Goal: Task Accomplishment & Management: Use online tool/utility

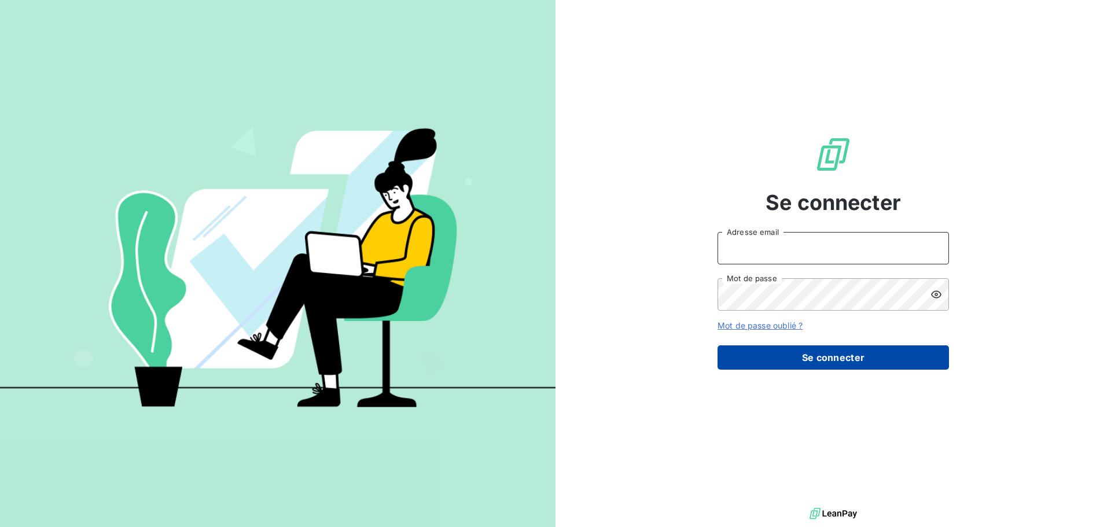
type input "[PERSON_NAME][EMAIL_ADDRESS][PERSON_NAME][DOMAIN_NAME]"
click at [839, 354] on button "Se connecter" at bounding box center [832, 357] width 231 height 24
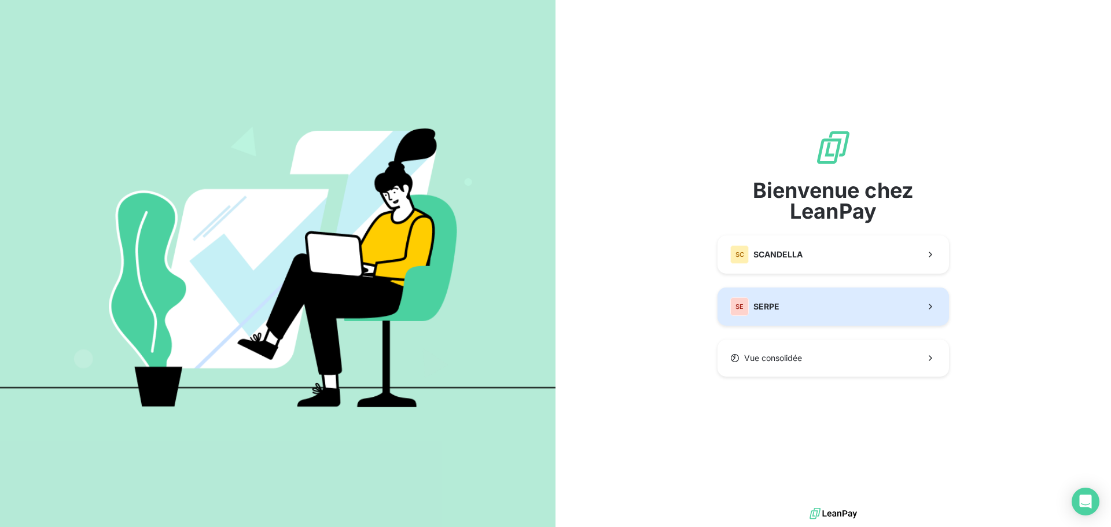
click at [796, 307] on button "SE SERPE" at bounding box center [832, 307] width 231 height 38
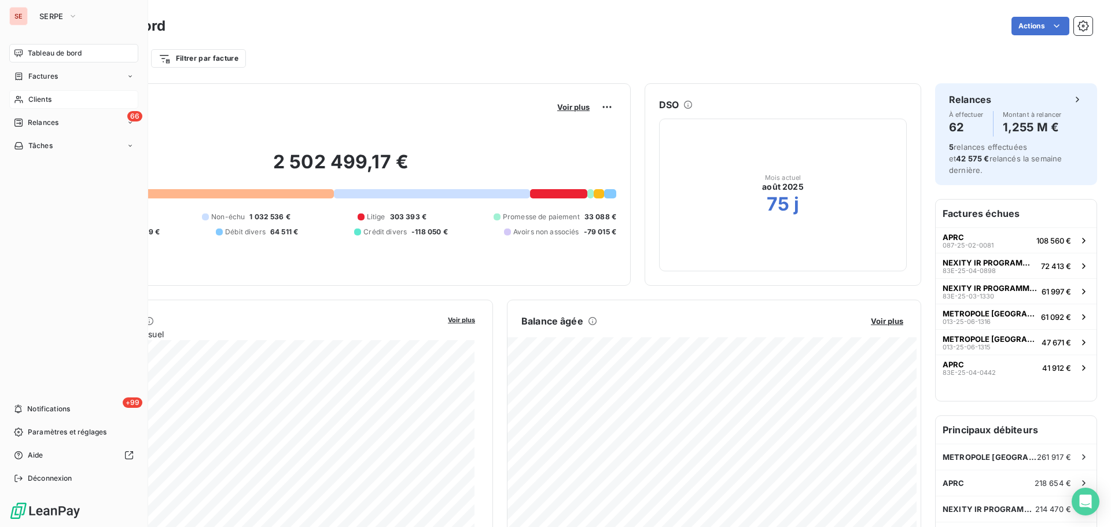
click at [45, 100] on span "Clients" at bounding box center [39, 99] width 23 height 10
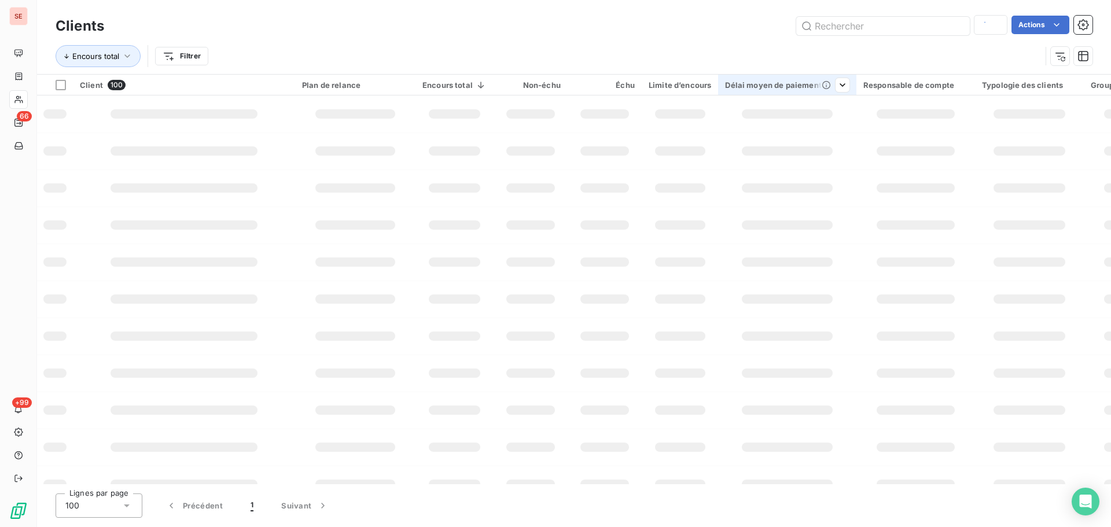
type input "413fi"
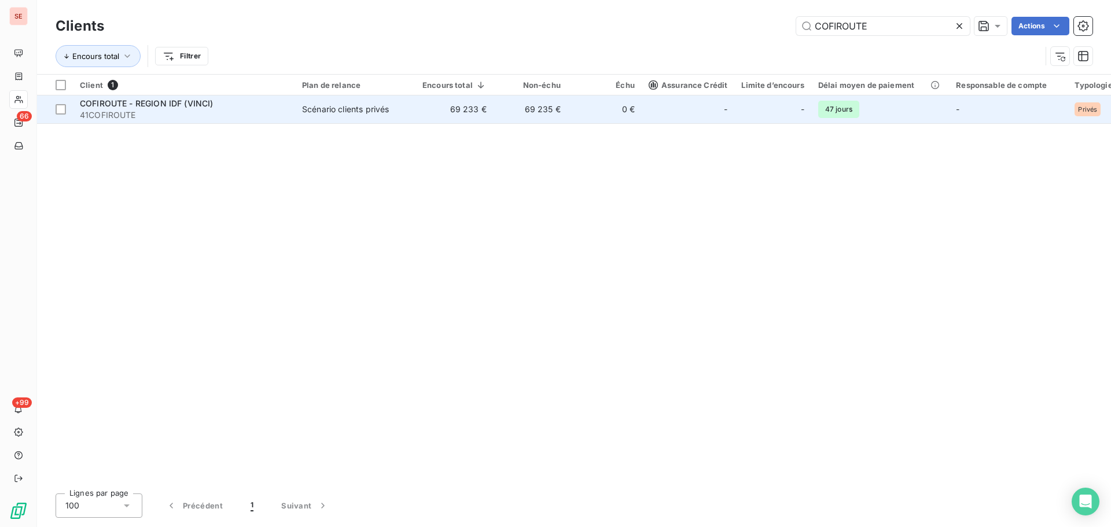
type input "COFIROUTE"
click at [215, 113] on span "41COFIROUTE" at bounding box center [184, 115] width 208 height 12
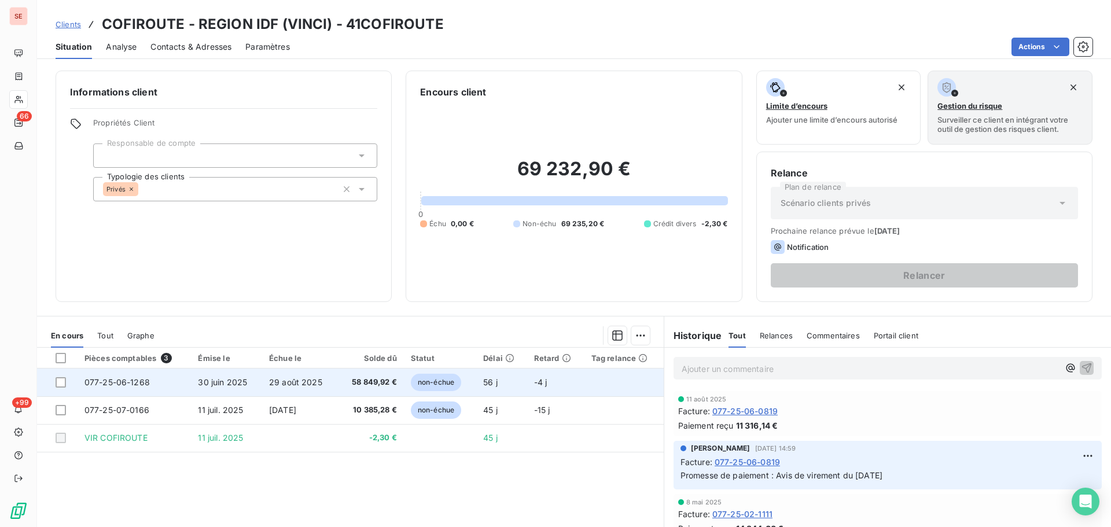
click at [236, 384] on span "30 juin 2025" at bounding box center [222, 382] width 49 height 10
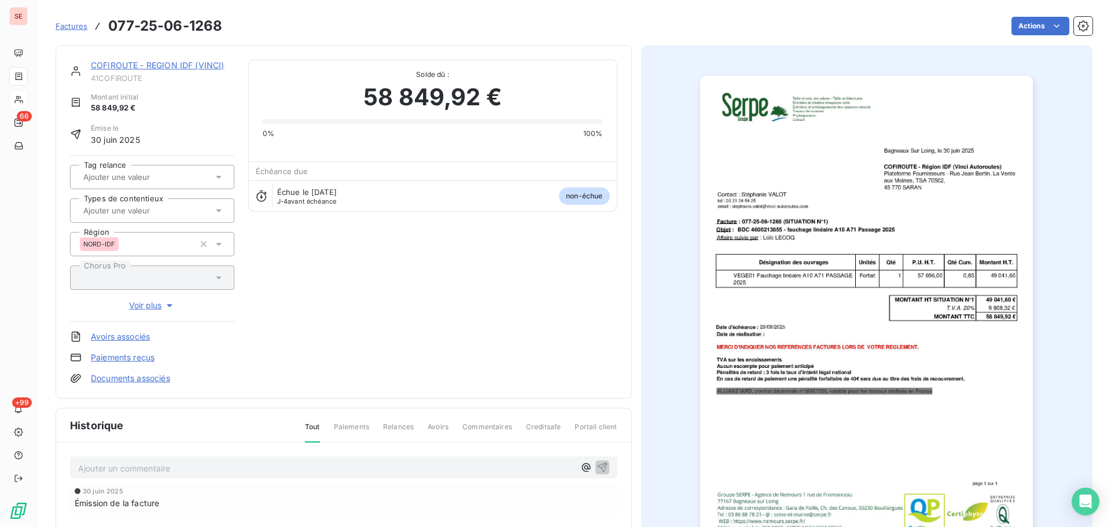
click at [1028, 31] on html "SE 66 +99 Factures 077-25-06-1268 Actions COFIROUTE - REGION IDF (VINCI) 41COFI…" at bounding box center [555, 263] width 1111 height 527
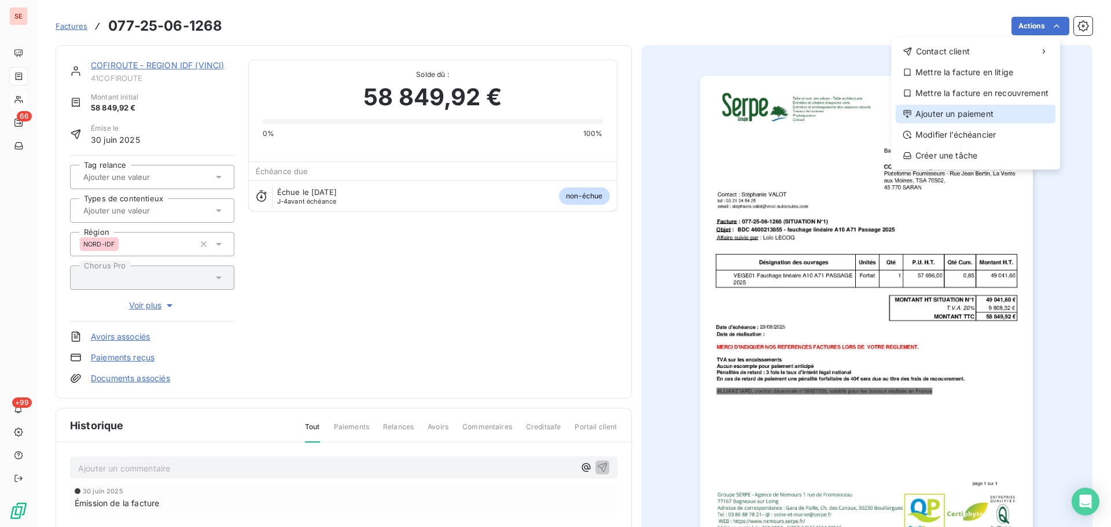
click at [969, 113] on div "Ajouter un paiement" at bounding box center [976, 114] width 160 height 19
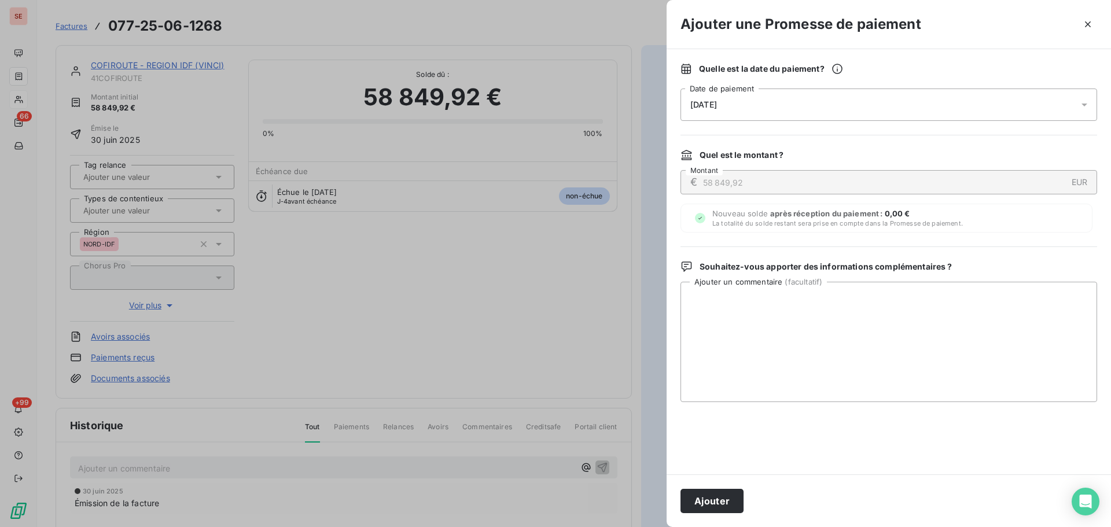
click at [789, 105] on div "[DATE]" at bounding box center [888, 105] width 417 height 32
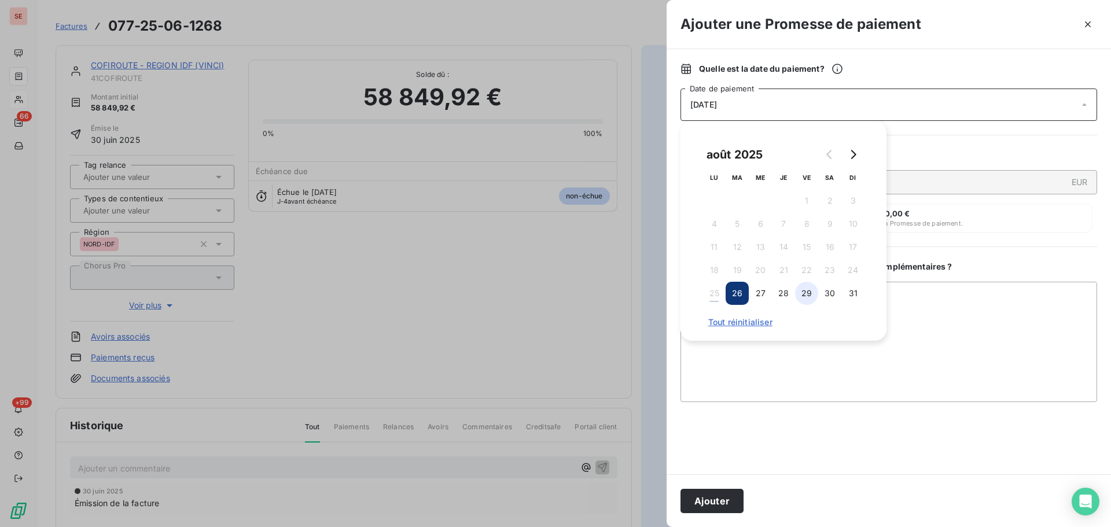
click at [808, 296] on button "29" at bounding box center [806, 293] width 23 height 23
click at [911, 323] on textarea "Ajouter un commentaire ( facultatif )" at bounding box center [888, 342] width 417 height 120
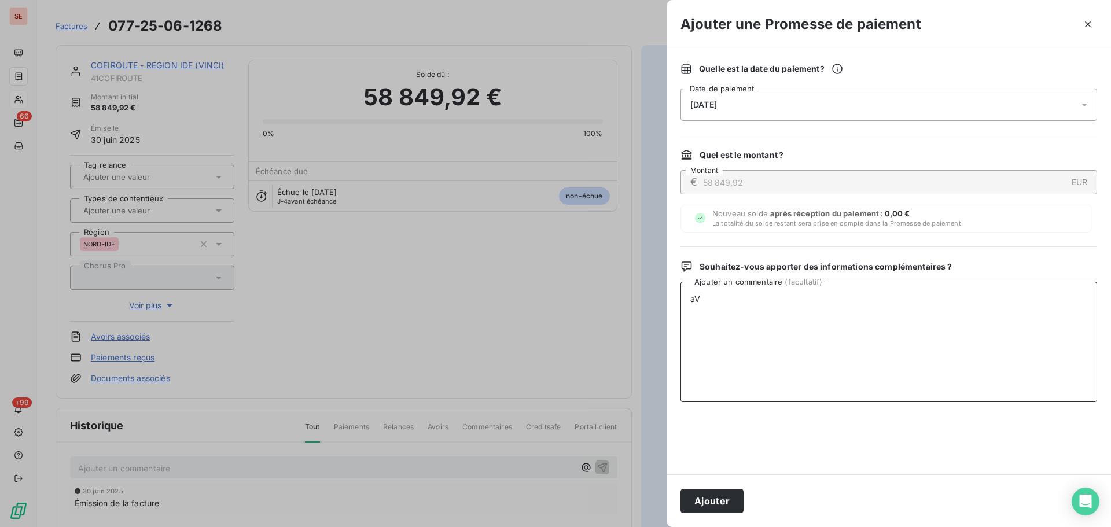
type textarea "a"
type textarea "A"
click at [742, 306] on textarea "A" at bounding box center [888, 342] width 417 height 120
type textarea "Avis de virement du [DATE]"
click at [706, 501] on button "Ajouter" at bounding box center [711, 501] width 63 height 24
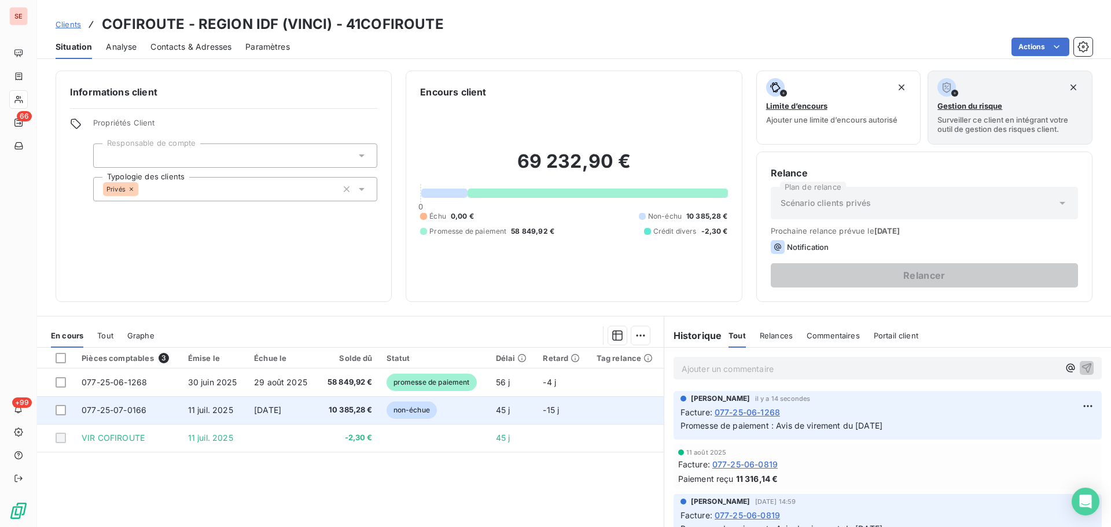
click at [254, 408] on span "[DATE]" at bounding box center [267, 410] width 27 height 10
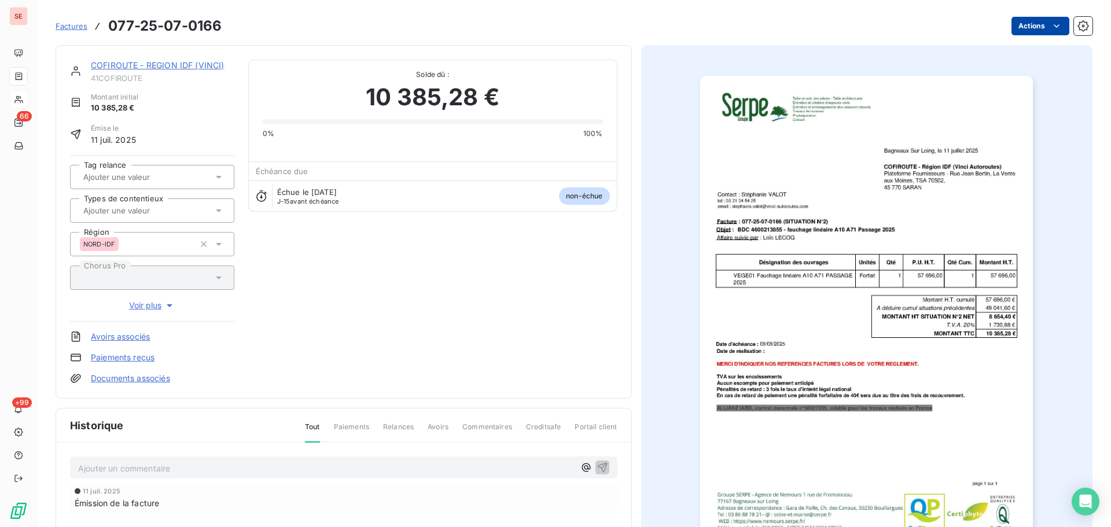
click at [1023, 25] on html "SE 66 +99 Factures 077-25-07-0166 Actions COFIROUTE - REGION IDF (VINCI) 41COFI…" at bounding box center [555, 263] width 1111 height 527
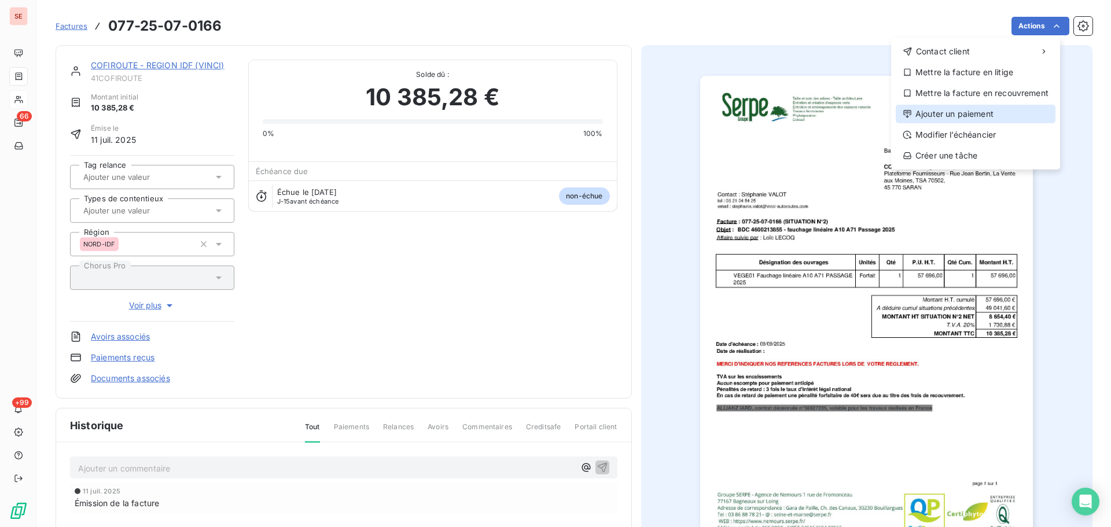
click at [963, 117] on div "Ajouter un paiement" at bounding box center [976, 114] width 160 height 19
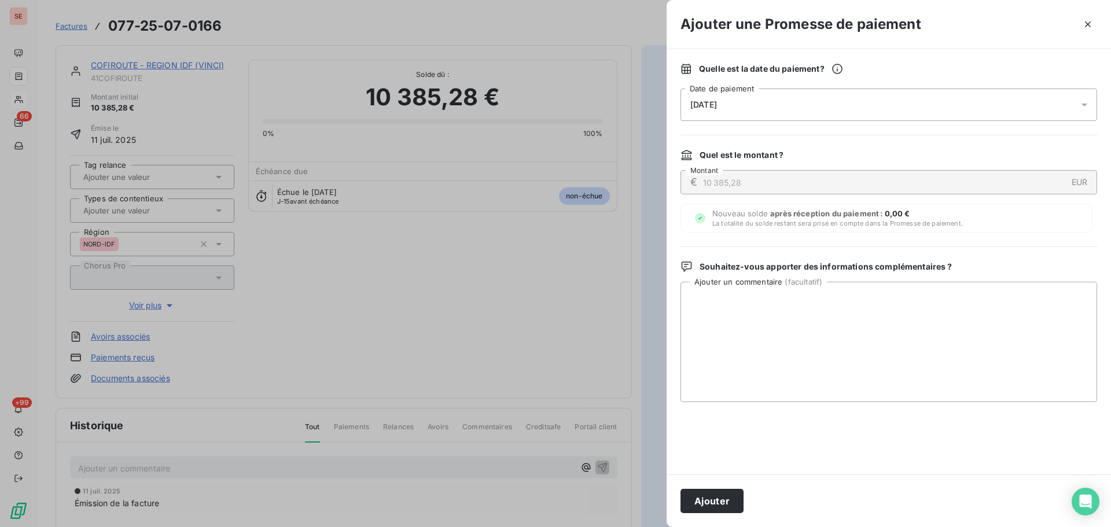
click at [733, 95] on div "[DATE]" at bounding box center [888, 105] width 417 height 32
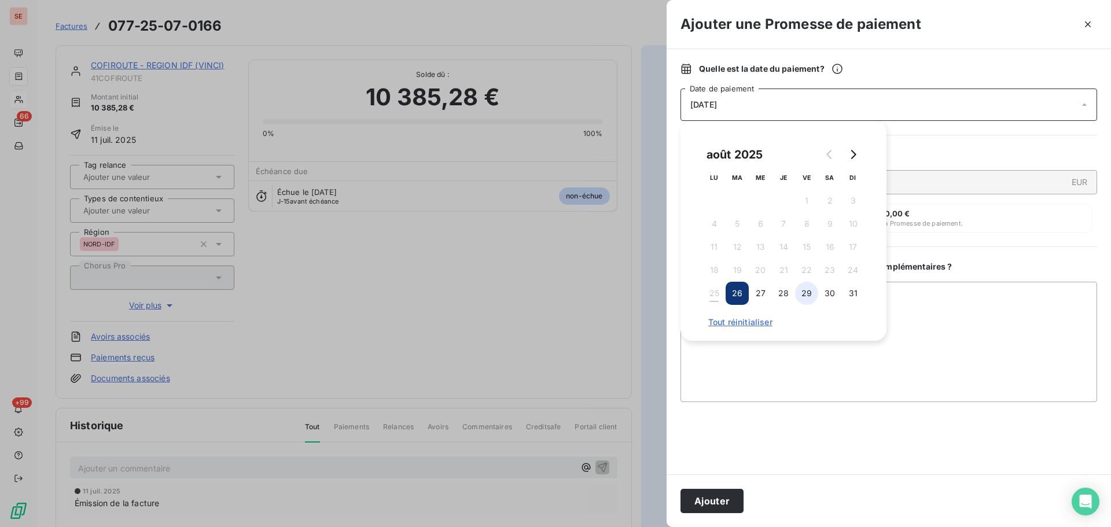
click at [804, 291] on button "29" at bounding box center [806, 293] width 23 height 23
click at [920, 306] on textarea "Ajouter un commentaire ( facultatif )" at bounding box center [888, 342] width 417 height 120
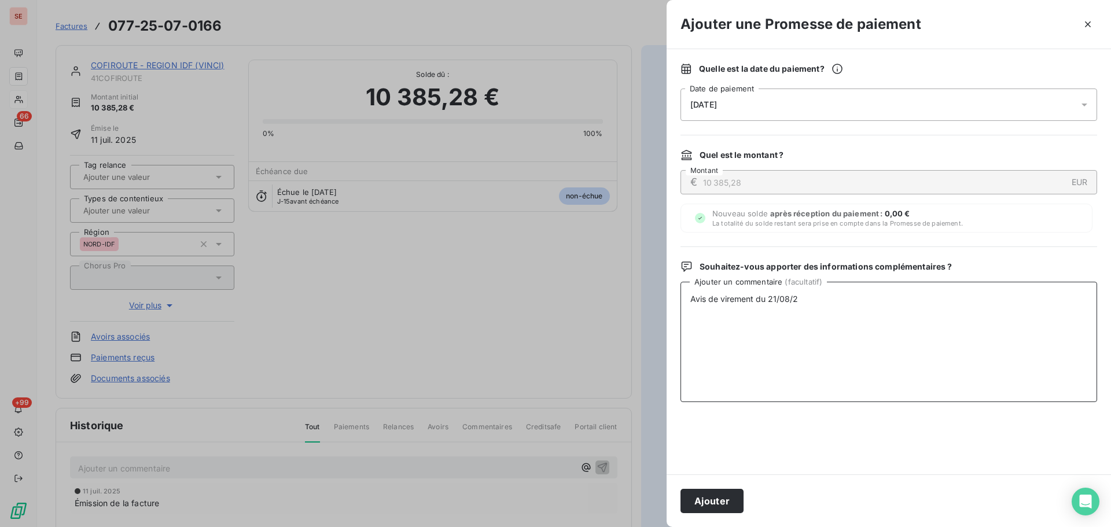
type textarea "Avis de virement du [DATE]"
click at [719, 499] on button "Ajouter" at bounding box center [711, 501] width 63 height 24
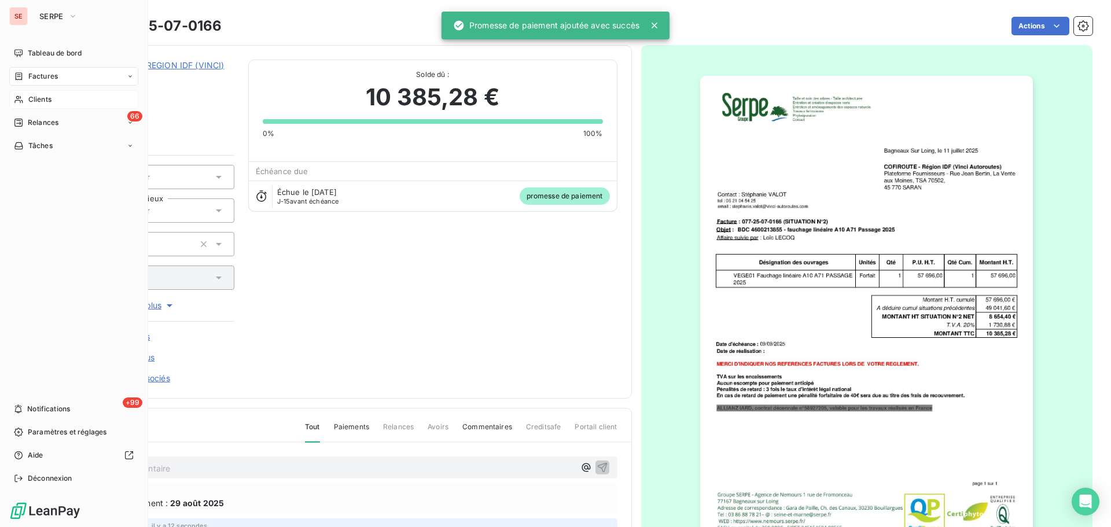
click at [46, 75] on span "Factures" at bounding box center [43, 76] width 30 height 10
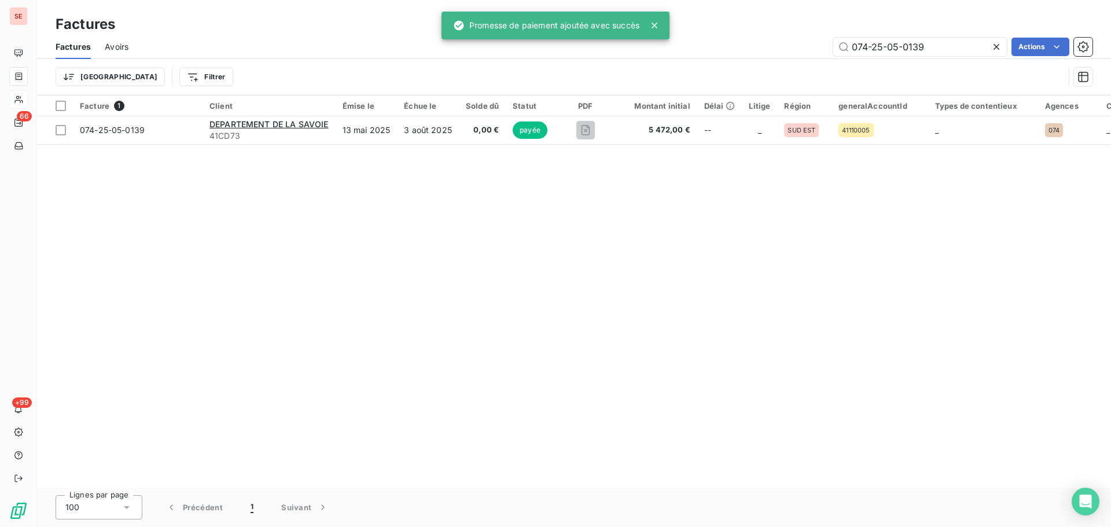
drag, startPoint x: 922, startPoint y: 45, endPoint x: 774, endPoint y: 36, distance: 148.4
click at [774, 36] on div "Factures Avoirs 074-25-05-0139 Actions" at bounding box center [574, 47] width 1074 height 24
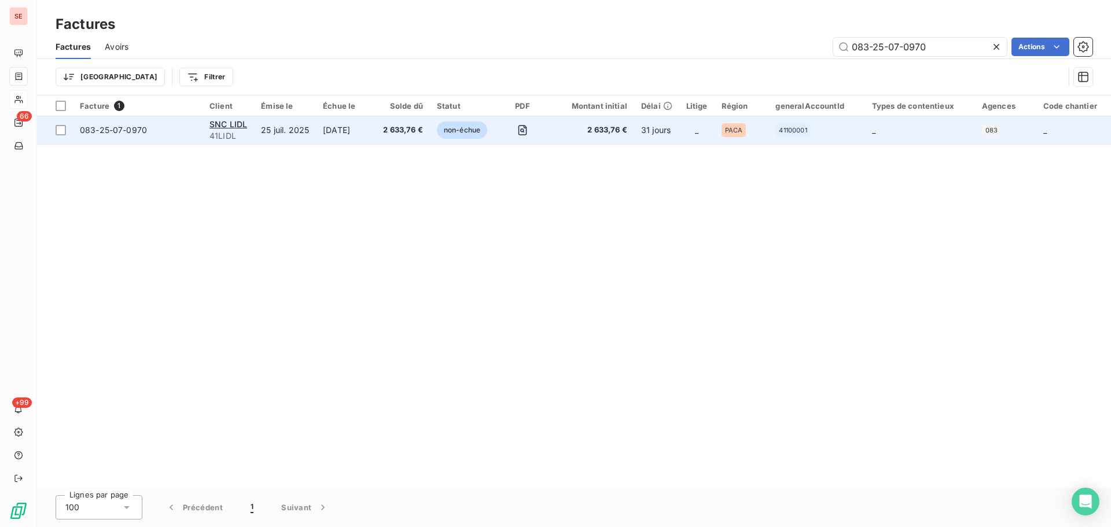
type input "083-25-07-0970"
click at [132, 130] on span "083-25-07-0970" at bounding box center [113, 130] width 67 height 10
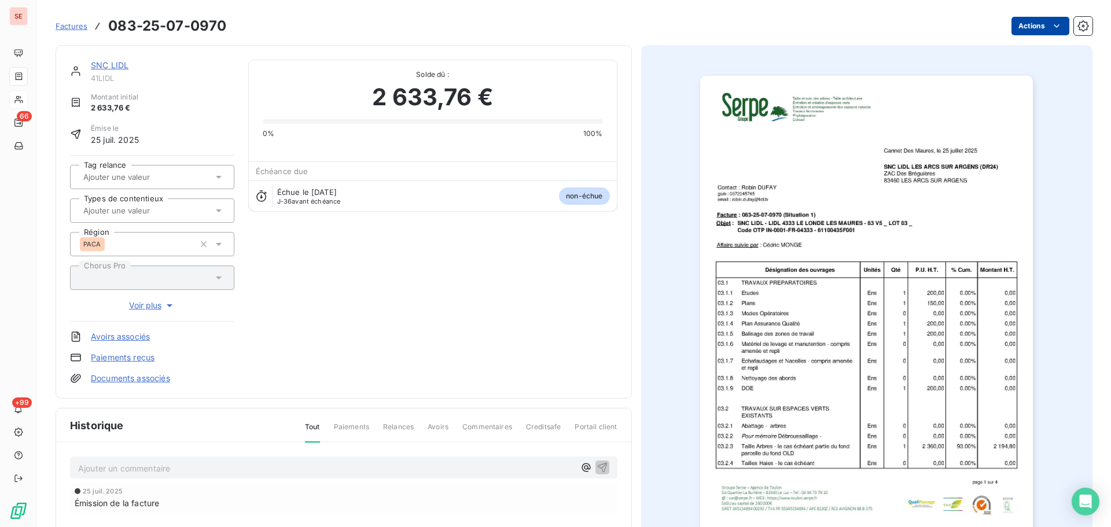
click at [1003, 27] on html "SE 66 +99 Factures 083-25-07-0970 Actions SNC LIDL 41LIDL Montant initial 2 633…" at bounding box center [555, 263] width 1111 height 527
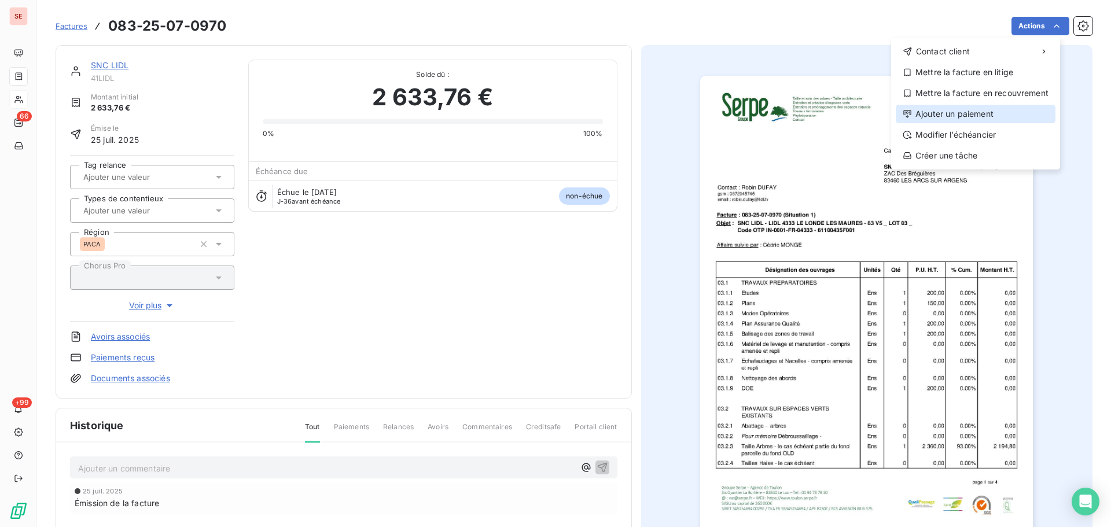
click at [948, 108] on div "Ajouter un paiement" at bounding box center [976, 114] width 160 height 19
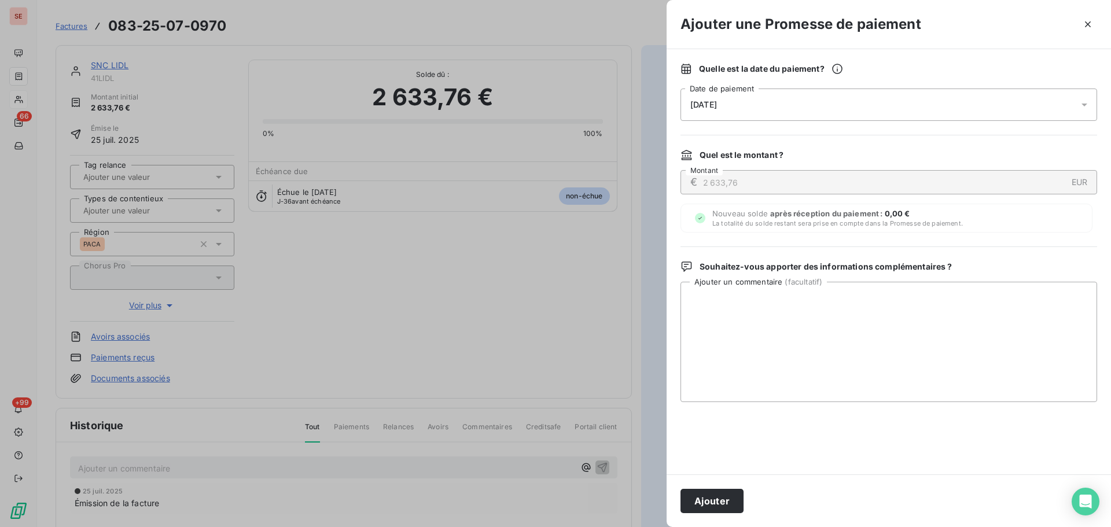
click at [733, 99] on div "[DATE]" at bounding box center [888, 105] width 417 height 32
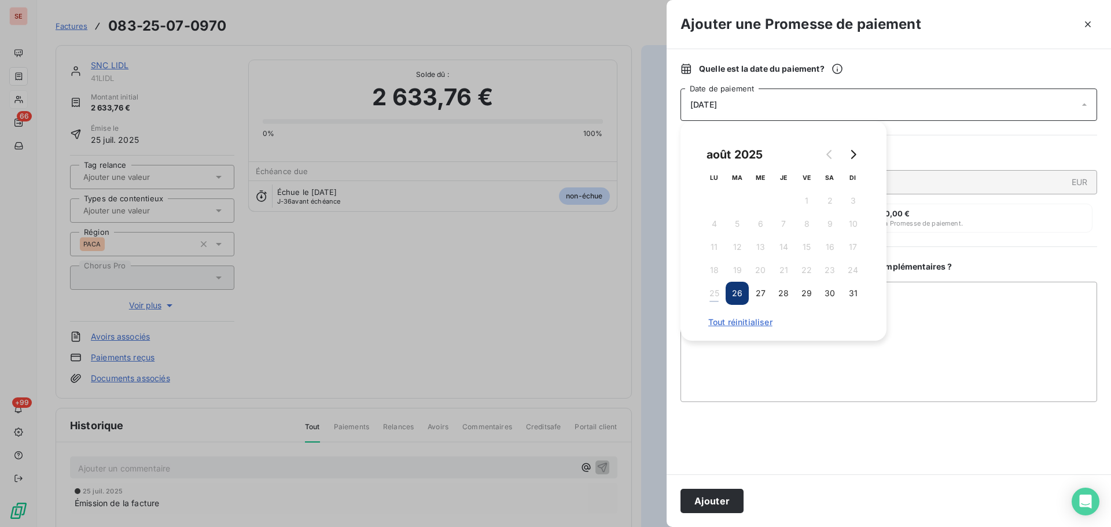
drag, startPoint x: 849, startPoint y: 296, endPoint x: 877, endPoint y: 316, distance: 34.8
click at [849, 295] on button "31" at bounding box center [852, 293] width 23 height 23
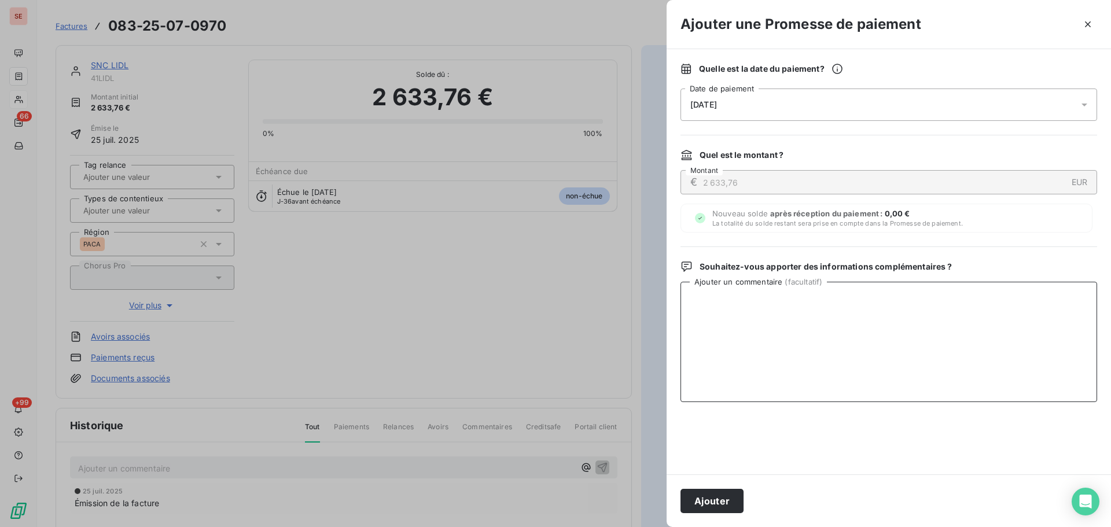
click at [943, 332] on textarea "Ajouter un commentaire ( facultatif )" at bounding box center [888, 342] width 417 height 120
type textarea "Avis de virement du [DATE]"
click at [732, 501] on button "Ajouter" at bounding box center [711, 501] width 63 height 24
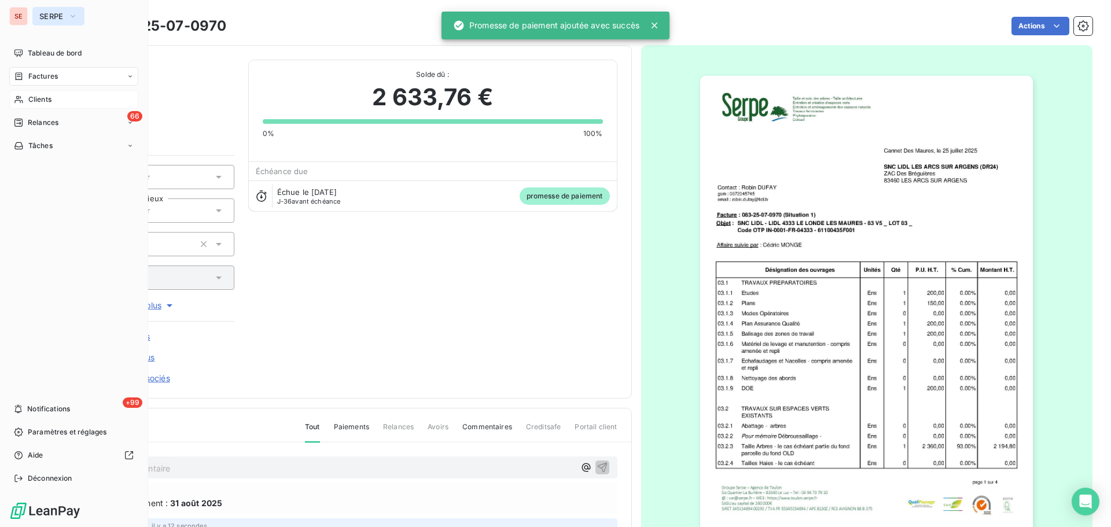
click at [48, 18] on span "SERPE" at bounding box center [51, 16] width 24 height 9
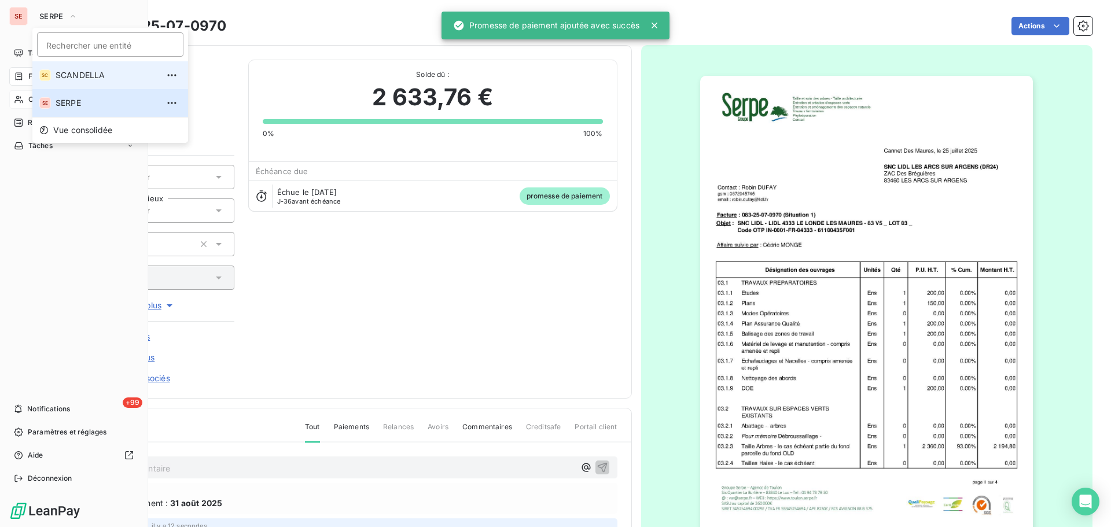
click at [70, 77] on span "SCANDELLA" at bounding box center [107, 75] width 102 height 12
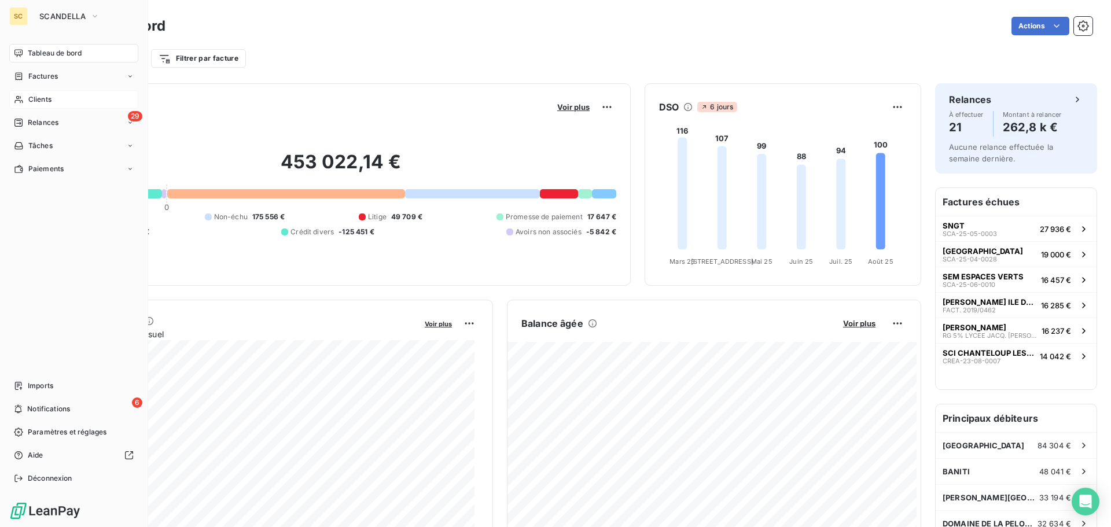
click at [32, 101] on span "Clients" at bounding box center [39, 99] width 23 height 10
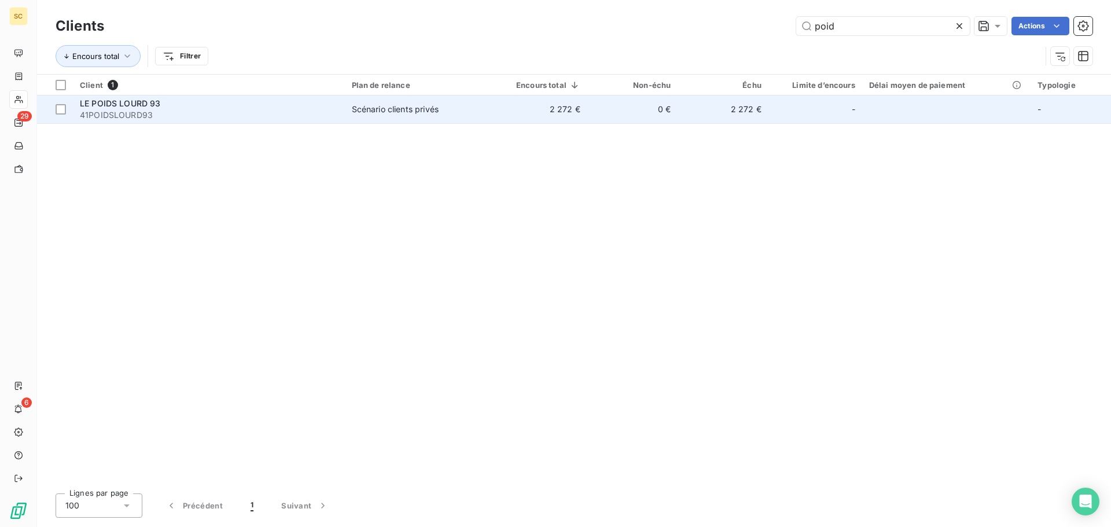
type input "poid"
click at [265, 114] on span "41POIDSLOURD93" at bounding box center [209, 115] width 258 height 12
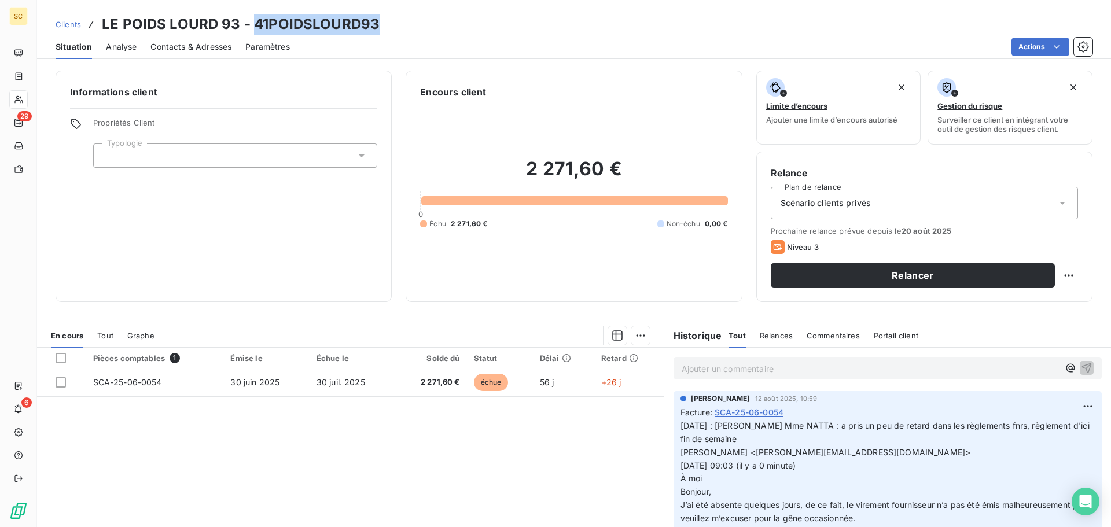
drag, startPoint x: 259, startPoint y: 21, endPoint x: 399, endPoint y: 23, distance: 140.0
click at [399, 23] on div "Clients LE POIDS LOURD 93 - 41POIDSLOURD93" at bounding box center [574, 24] width 1074 height 21
copy h3 "41POIDSLOURD93"
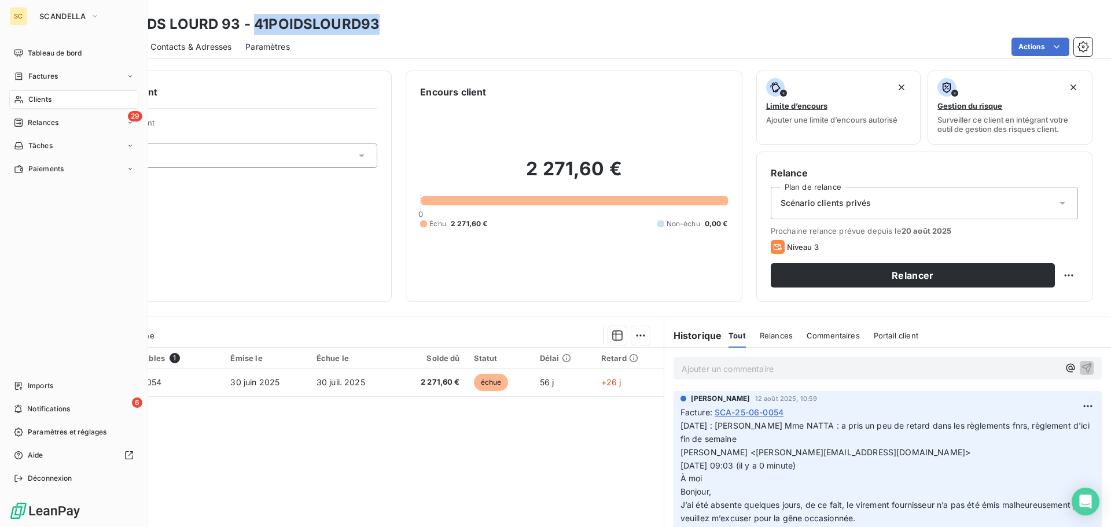
click at [47, 97] on span "Clients" at bounding box center [39, 99] width 23 height 10
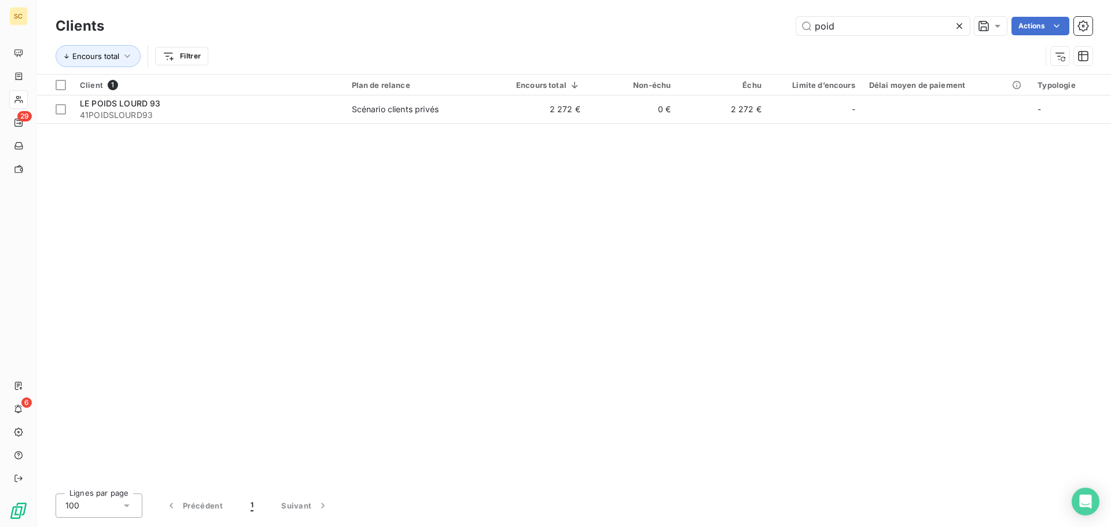
drag, startPoint x: 860, startPoint y: 28, endPoint x: 743, endPoint y: 23, distance: 117.0
click at [744, 23] on div "poid Actions" at bounding box center [605, 26] width 974 height 19
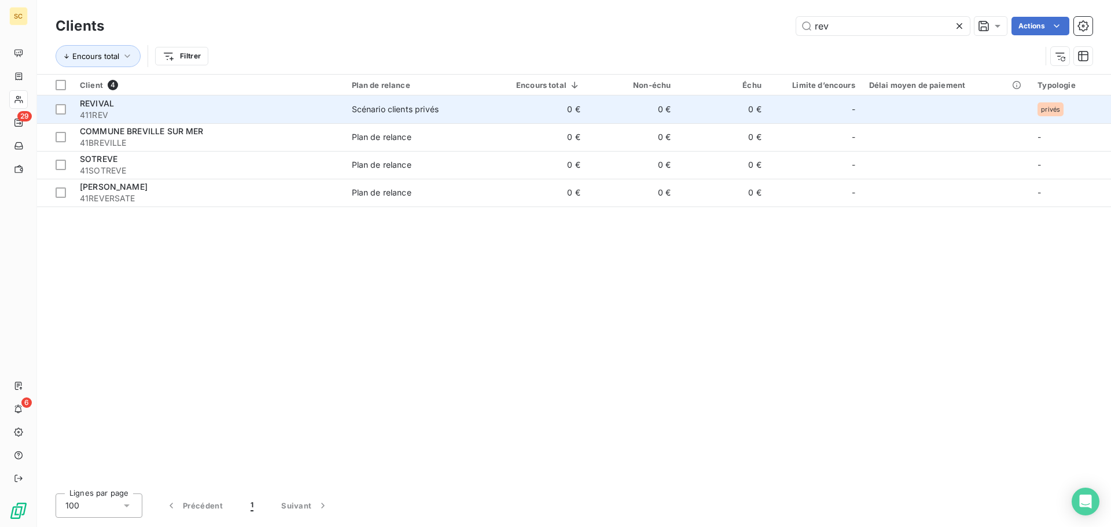
type input "rev"
click at [588, 109] on td "0 €" at bounding box center [632, 109] width 91 height 28
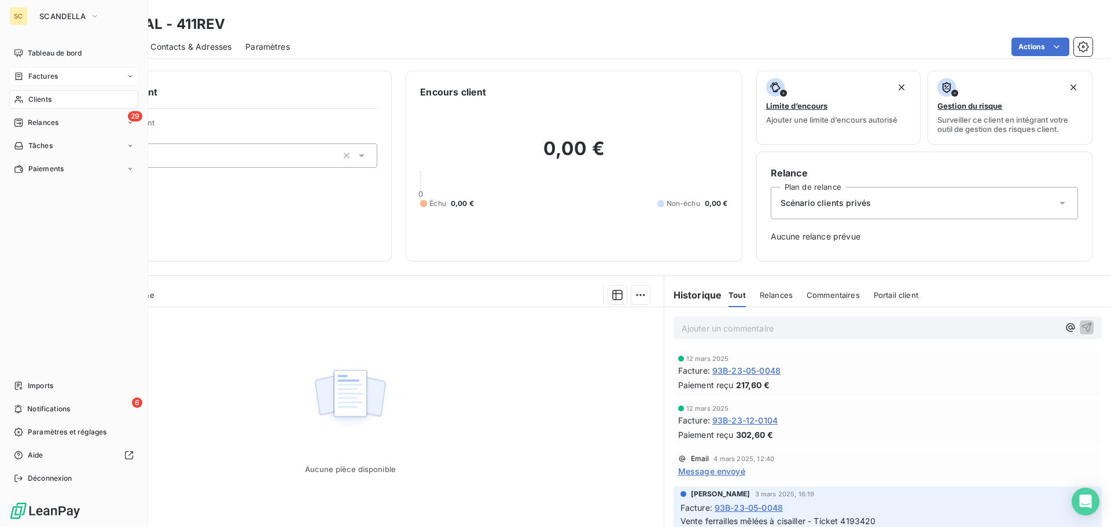
click at [45, 73] on span "Factures" at bounding box center [43, 76] width 30 height 10
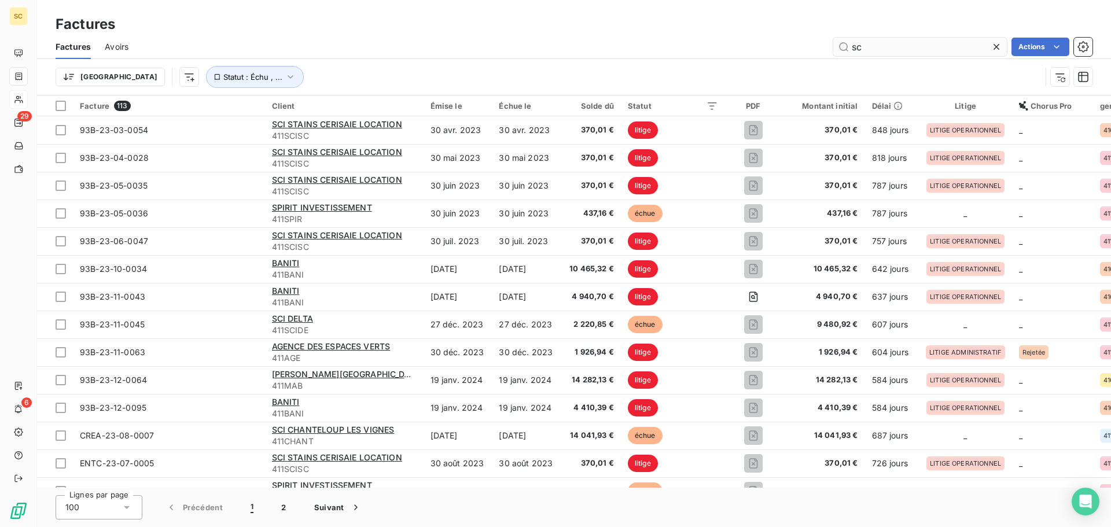
click at [897, 49] on input "sc" at bounding box center [920, 47] width 174 height 19
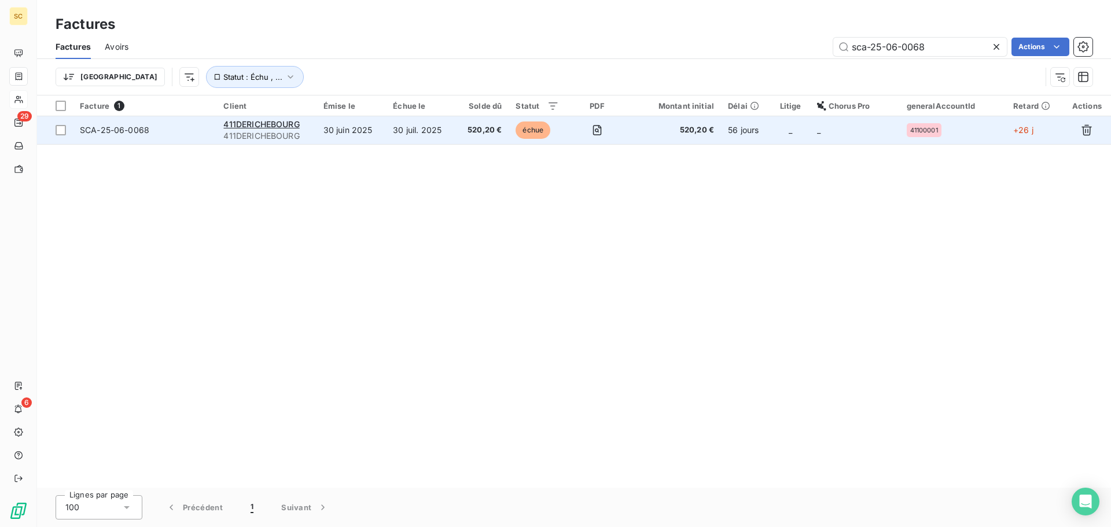
type input "sca-25-06-0068"
click at [135, 128] on span "SCA-25-06-0068" at bounding box center [114, 130] width 69 height 10
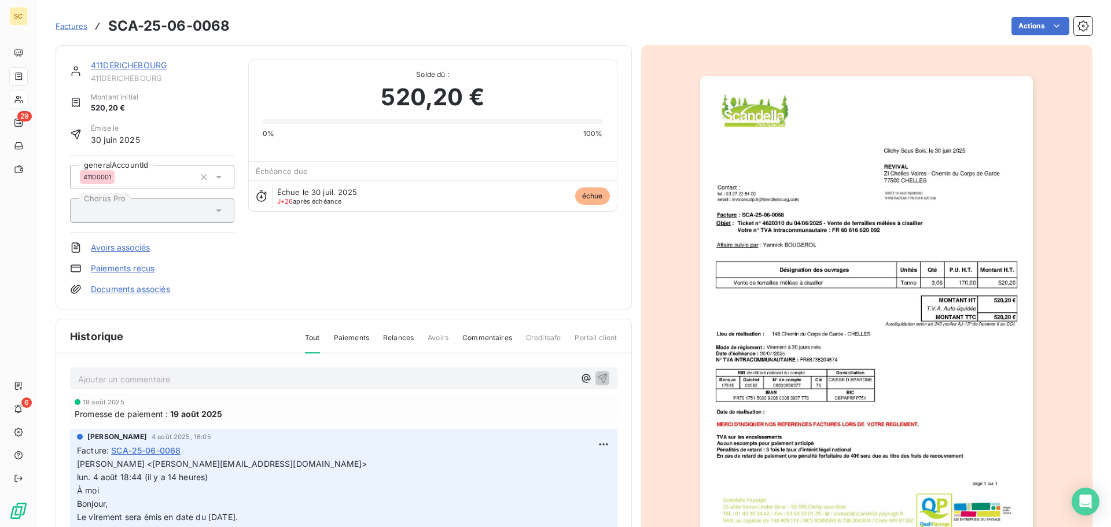
click at [117, 62] on link "411DERICHEBOURG" at bounding box center [129, 65] width 76 height 10
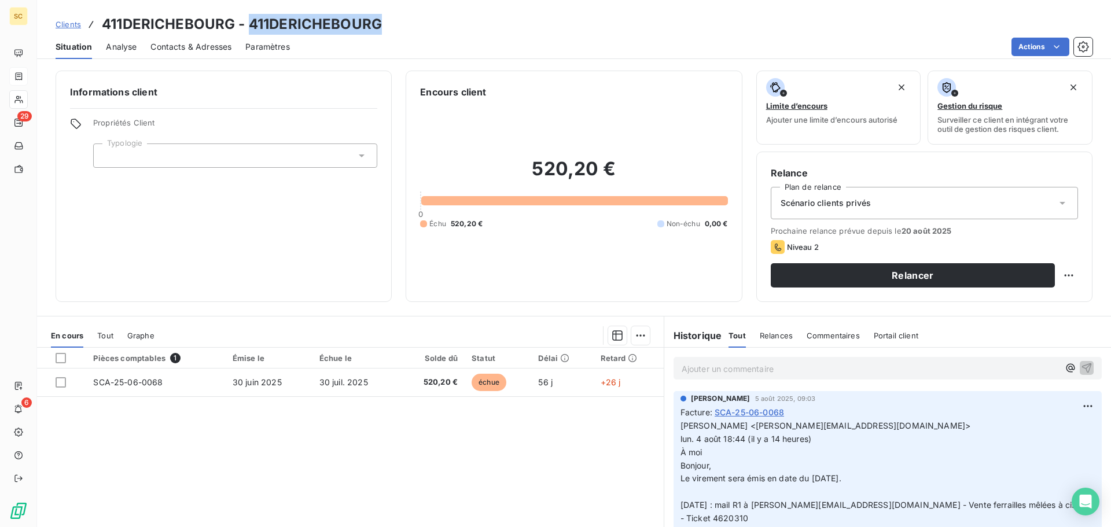
drag, startPoint x: 248, startPoint y: 25, endPoint x: 384, endPoint y: 25, distance: 136.0
click at [384, 25] on div "Clients 411DERICHEBOURG - 411DERICHEBOURG" at bounding box center [574, 24] width 1074 height 21
copy h3 "411DERICHEBOURG"
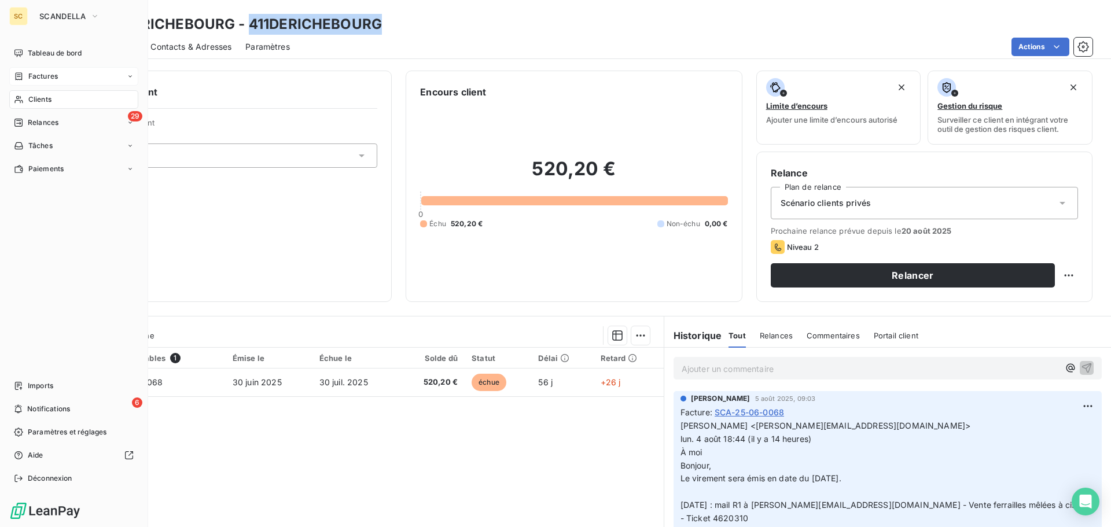
click at [45, 75] on span "Factures" at bounding box center [43, 76] width 30 height 10
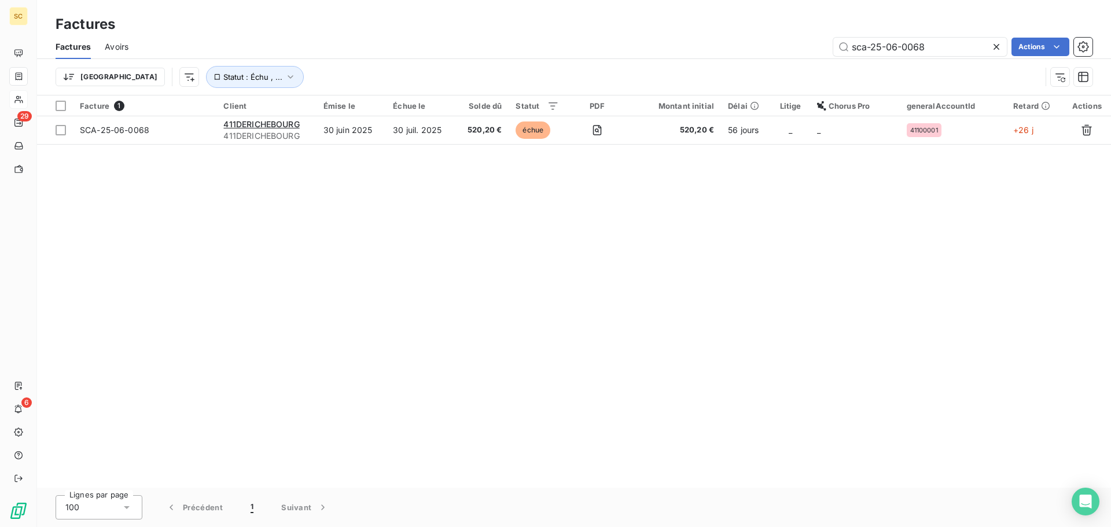
drag, startPoint x: 893, startPoint y: 47, endPoint x: 993, endPoint y: 49, distance: 100.1
click at [992, 49] on div "sca-25-06-0068" at bounding box center [920, 47] width 174 height 19
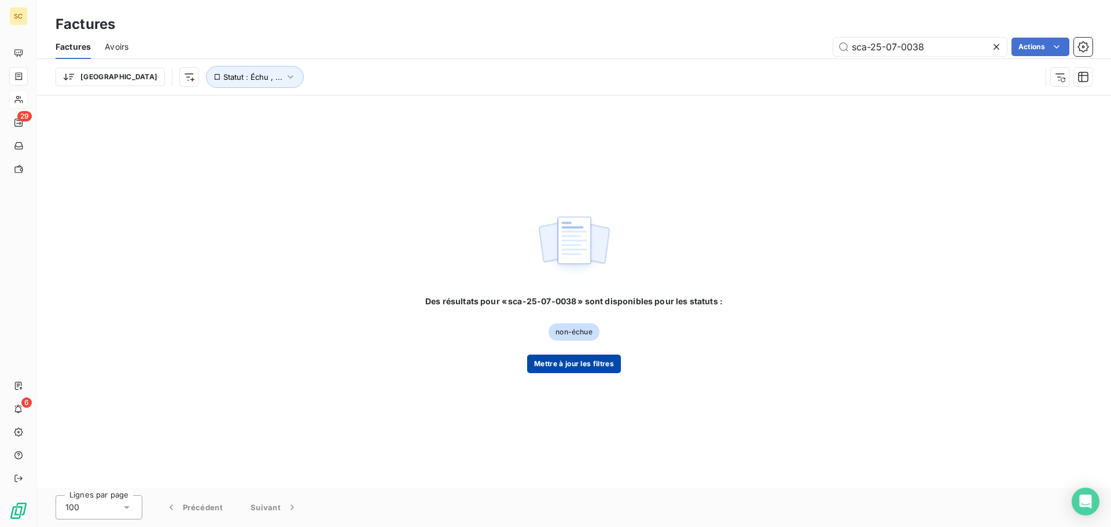
type input "sca-25-07-0038"
click at [564, 366] on button "Mettre à jour les filtres" at bounding box center [574, 364] width 94 height 19
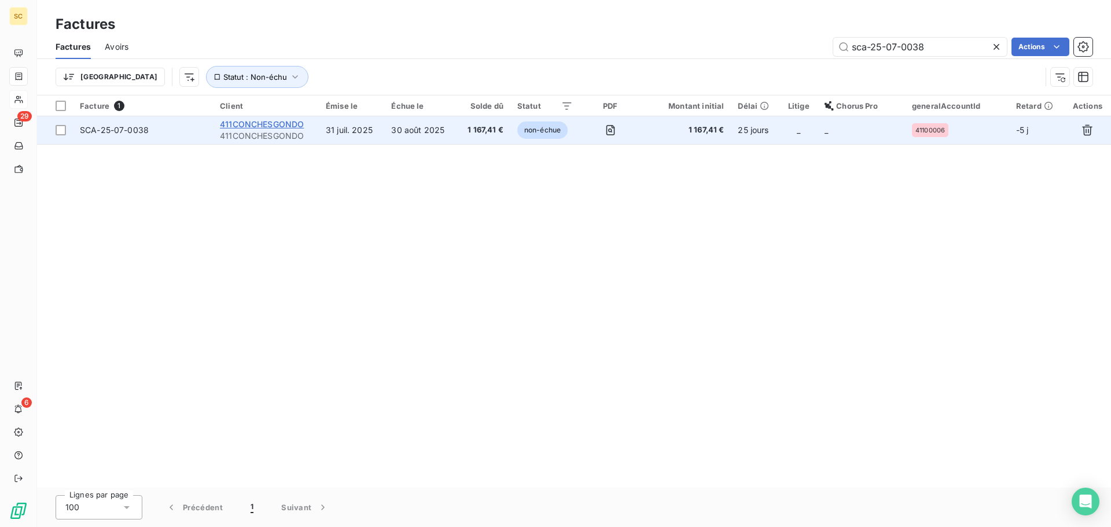
click at [260, 124] on span "411CONCHESGONDO" at bounding box center [262, 124] width 84 height 10
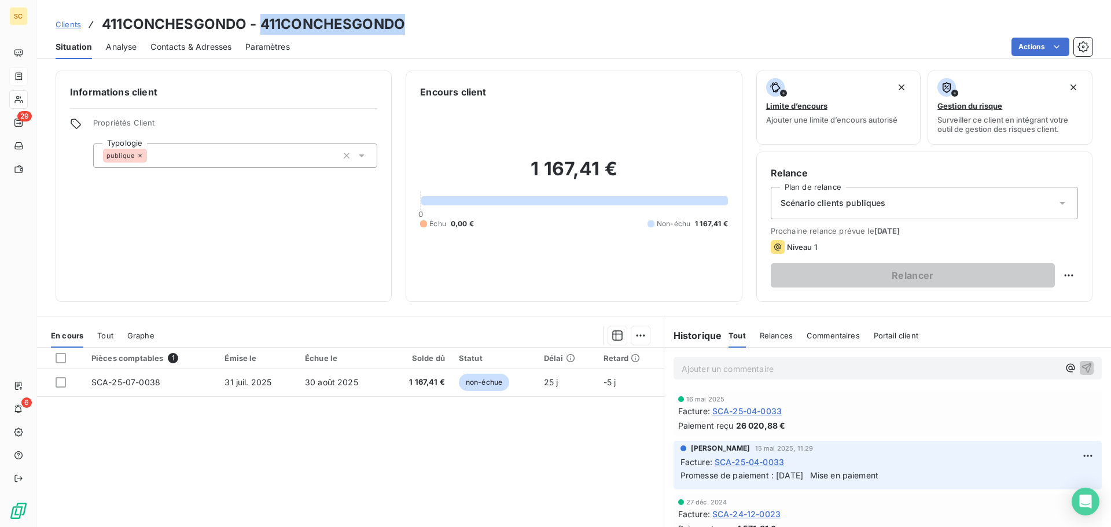
drag, startPoint x: 262, startPoint y: 25, endPoint x: 401, endPoint y: 24, distance: 139.4
click at [401, 24] on h3 "411CONCHESGONDO - 411CONCHESGONDO" at bounding box center [253, 24] width 303 height 21
copy h3 "411CONCHESGONDO"
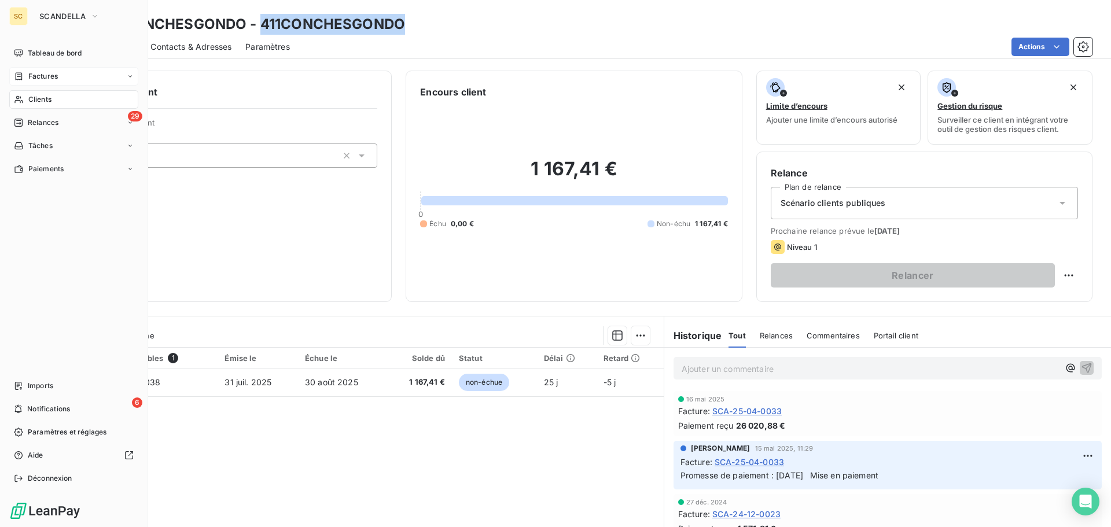
drag, startPoint x: 47, startPoint y: 76, endPoint x: 127, endPoint y: 83, distance: 80.1
click at [46, 75] on span "Factures" at bounding box center [43, 76] width 30 height 10
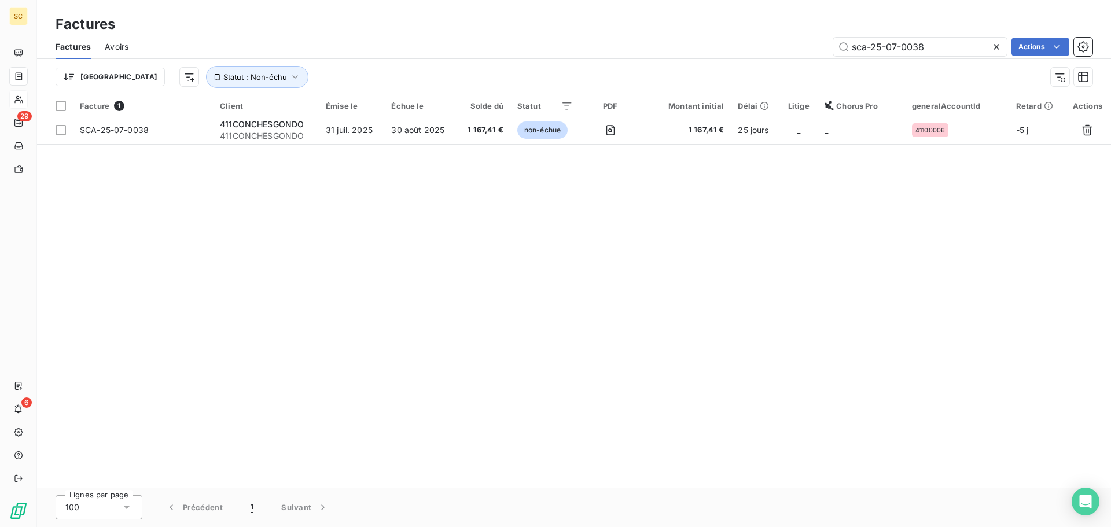
drag, startPoint x: 891, startPoint y: 46, endPoint x: 986, endPoint y: 30, distance: 96.8
click at [981, 38] on input "sca-25-07-0038" at bounding box center [920, 47] width 174 height 19
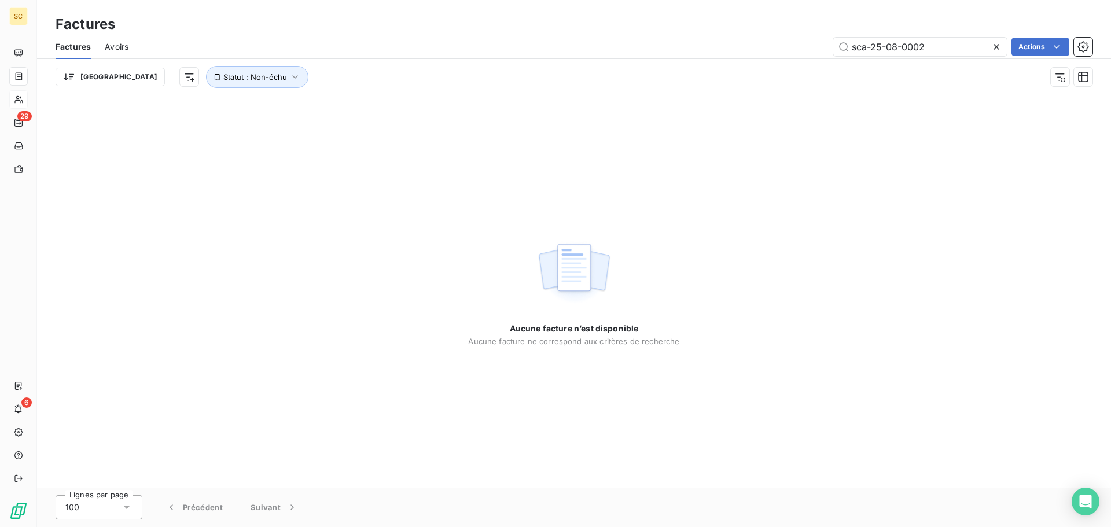
type input "sca-25-08-0002"
click at [227, 74] on button "Statut : Non-échu" at bounding box center [257, 77] width 102 height 22
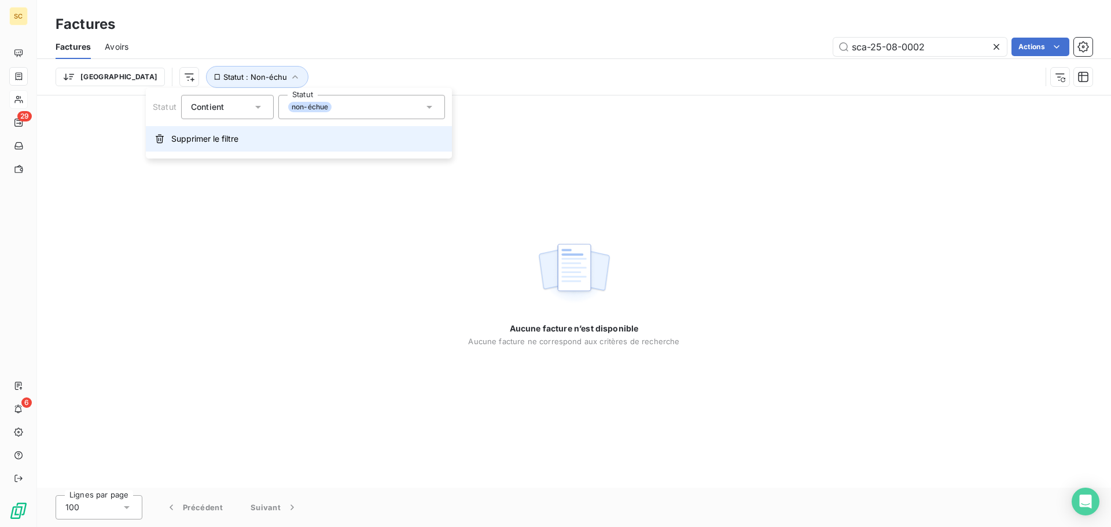
click at [194, 139] on span "Supprimer le filtre" at bounding box center [204, 139] width 67 height 12
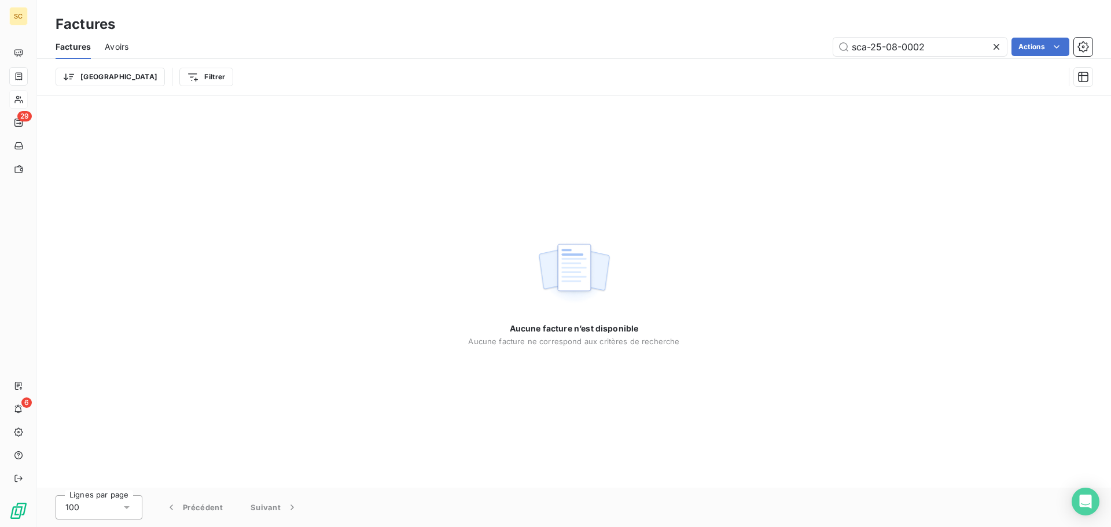
click at [951, 163] on div "Aucune facture n’est disponible Aucune facture ne correspond aux critères de re…" at bounding box center [574, 291] width 1074 height 392
